Goal: Task Accomplishment & Management: Manage account settings

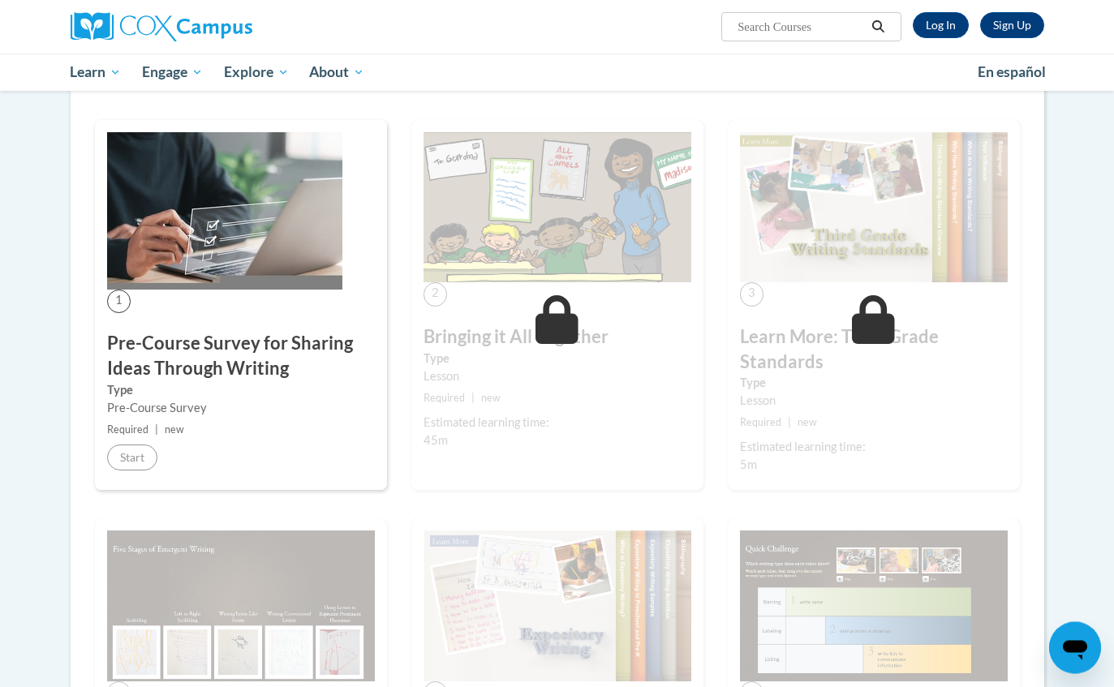
scroll to position [252, 0]
click at [948, 24] on link "Log In" at bounding box center [941, 25] width 56 height 26
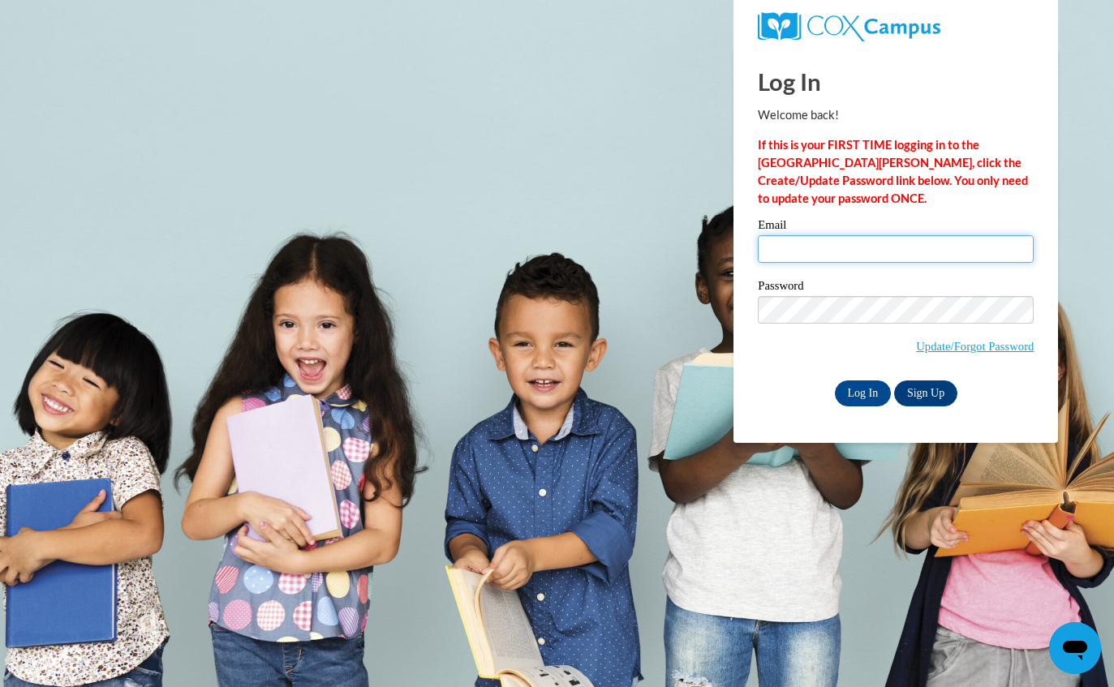
type input "maliyahc@hotmail.com"
click at [862, 392] on input "Log In" at bounding box center [863, 394] width 57 height 26
click at [859, 402] on input "Log In" at bounding box center [863, 394] width 57 height 26
